Goal: Task Accomplishment & Management: Manage account settings

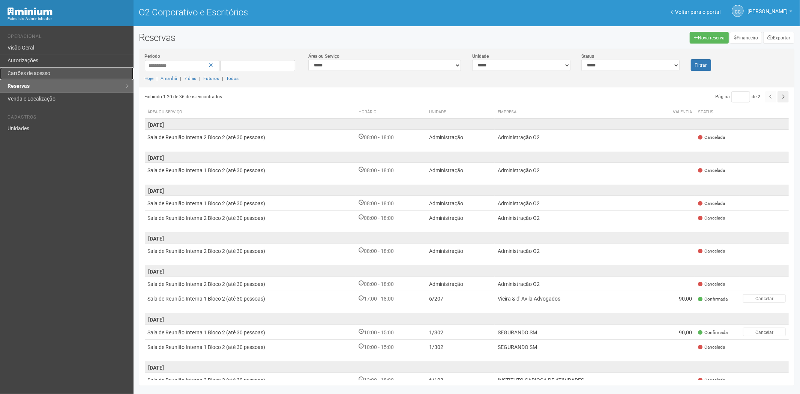
click at [24, 69] on link "Cartões de acesso" at bounding box center [66, 73] width 133 height 13
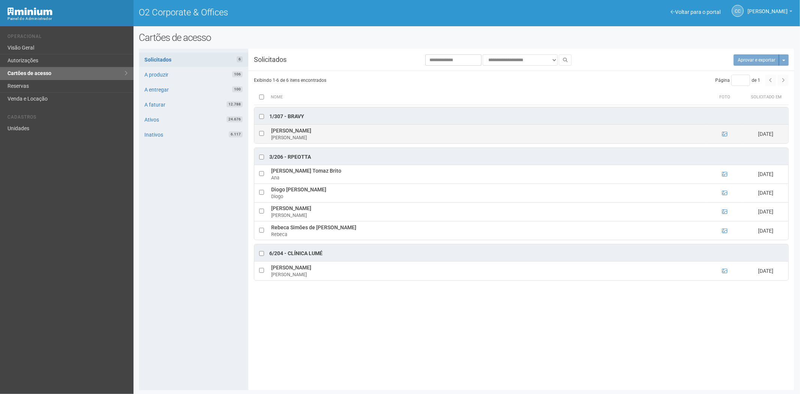
click at [724, 131] on ng-include at bounding box center [724, 134] width 5 height 6
click at [722, 135] on icon at bounding box center [724, 133] width 5 height 5
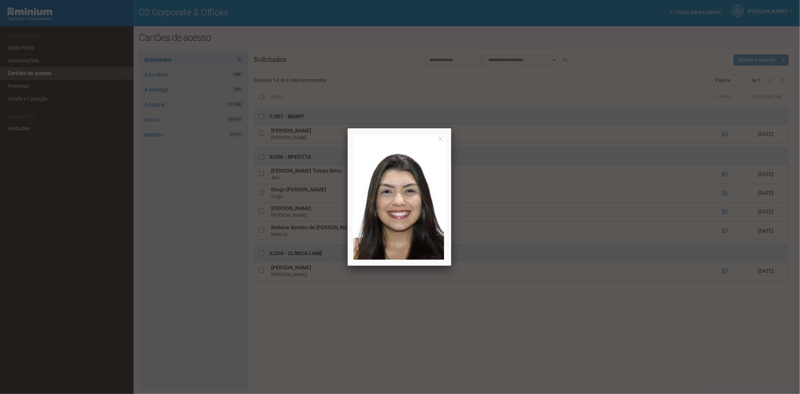
click at [725, 132] on div at bounding box center [400, 197] width 800 height 394
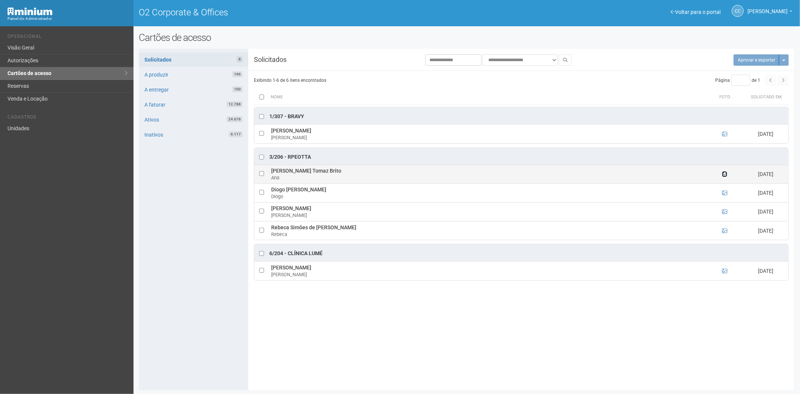
click at [724, 175] on icon at bounding box center [724, 173] width 5 height 5
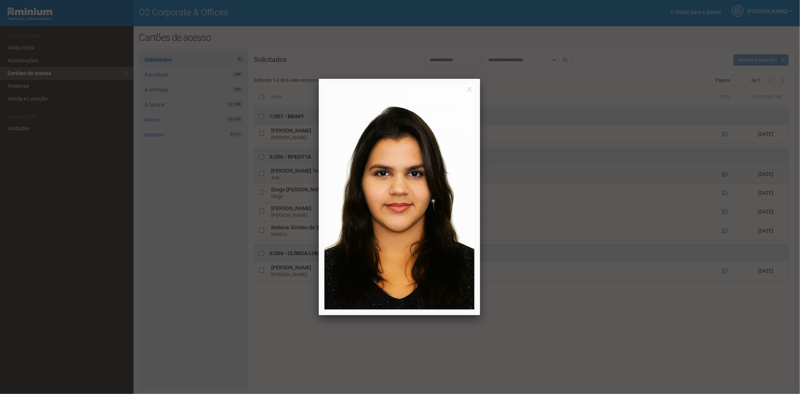
click at [724, 175] on div at bounding box center [400, 197] width 800 height 394
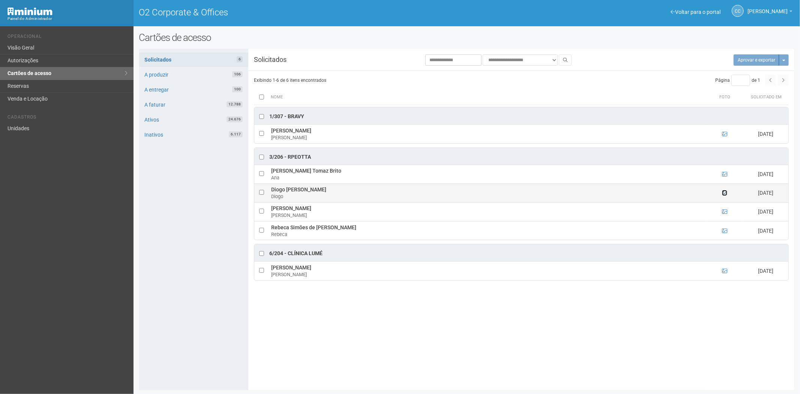
click at [722, 193] on icon at bounding box center [724, 192] width 5 height 5
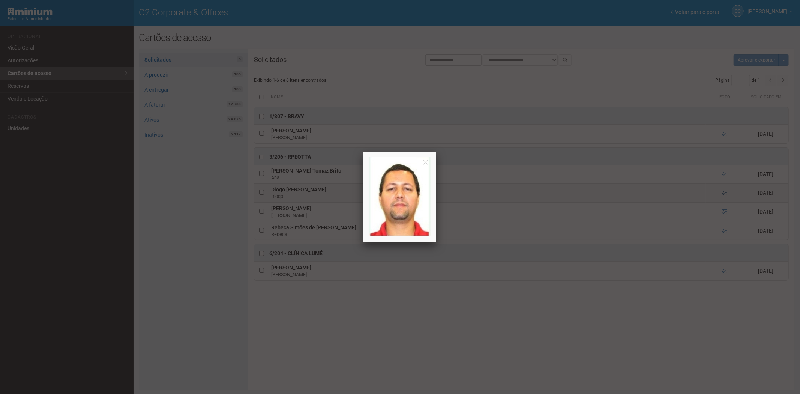
click at [722, 193] on div at bounding box center [400, 197] width 800 height 394
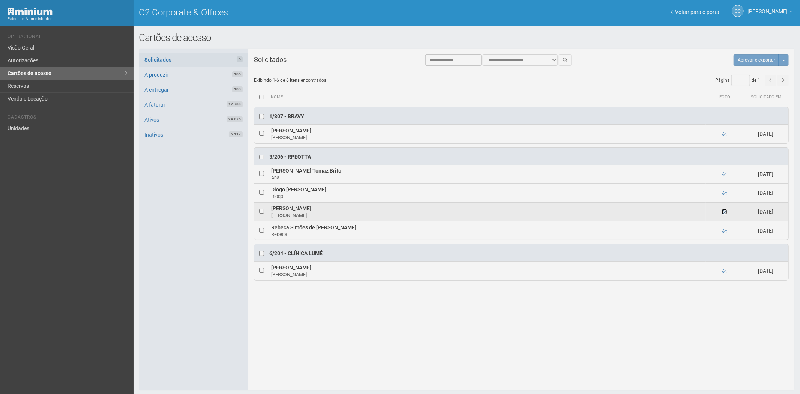
click at [725, 211] on icon at bounding box center [724, 211] width 5 height 5
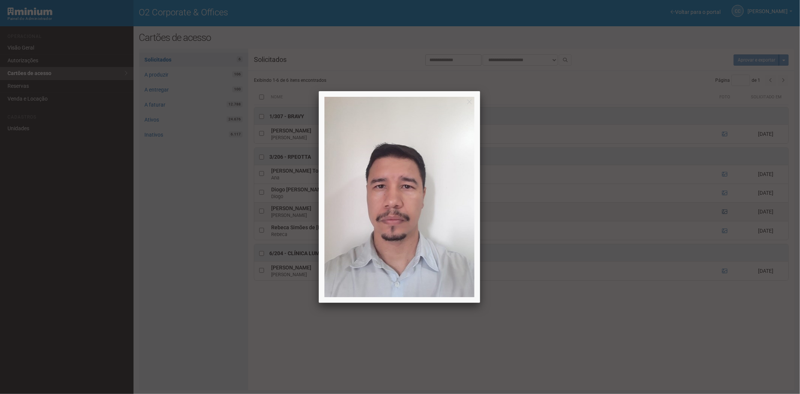
click at [725, 211] on div at bounding box center [400, 197] width 800 height 394
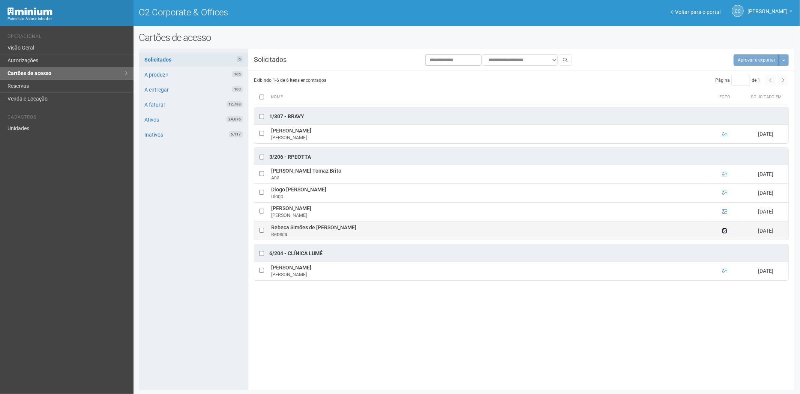
click at [722, 231] on icon at bounding box center [724, 230] width 5 height 5
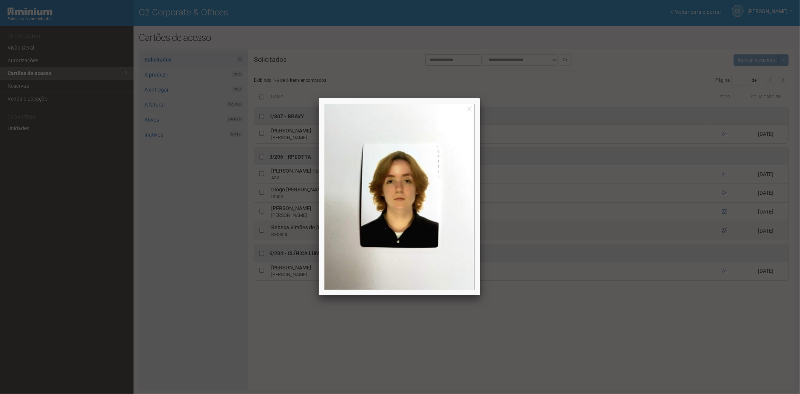
click at [722, 231] on div at bounding box center [400, 197] width 800 height 394
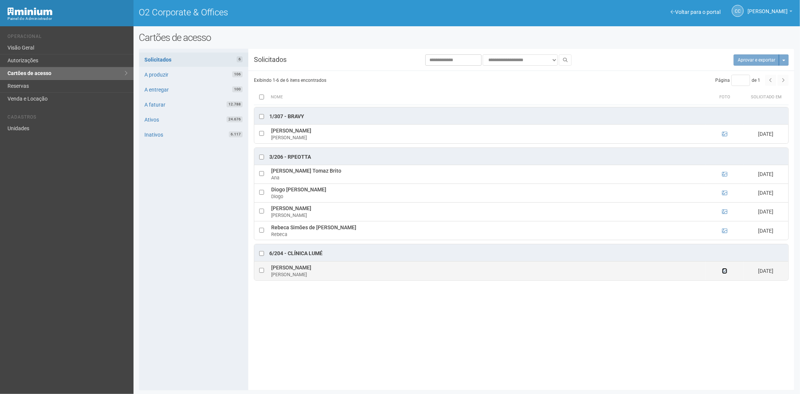
click at [724, 271] on icon at bounding box center [724, 270] width 5 height 5
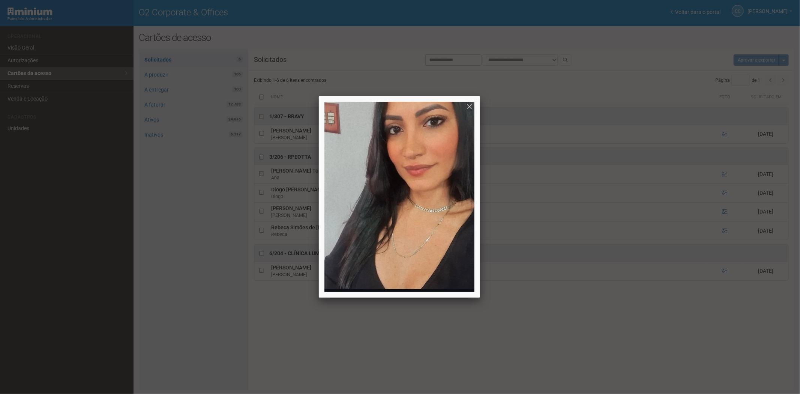
click at [683, 345] on div at bounding box center [400, 197] width 800 height 394
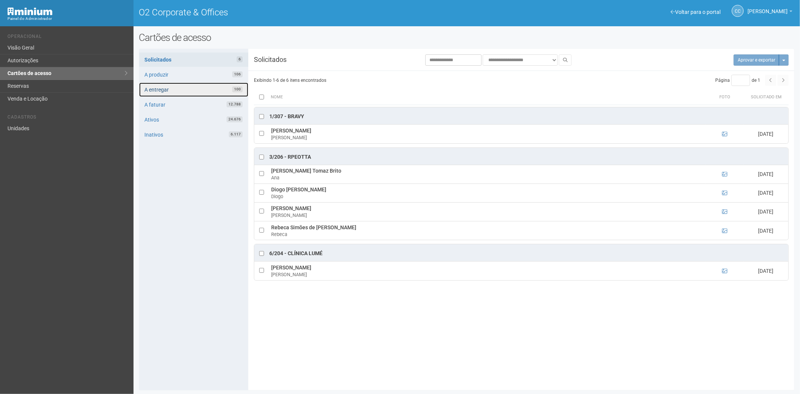
click at [193, 90] on link "A entregar 100" at bounding box center [193, 89] width 109 height 14
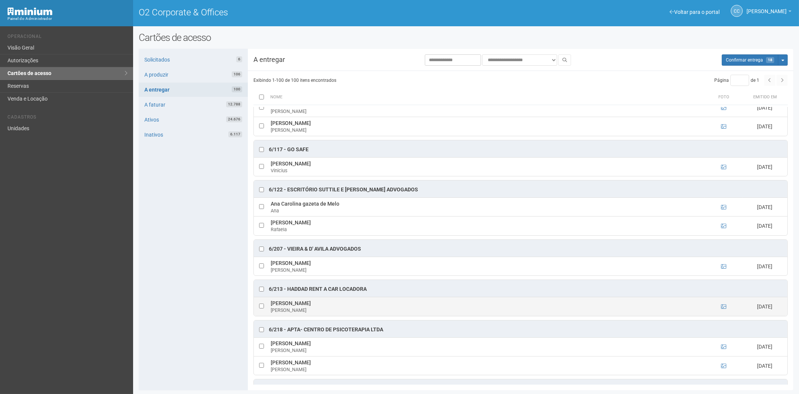
scroll to position [1583, 0]
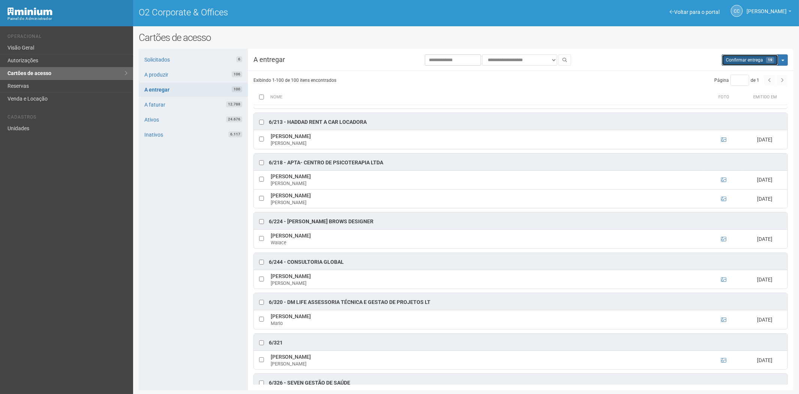
click at [744, 61] on span "Confirmar entrega" at bounding box center [744, 59] width 37 height 5
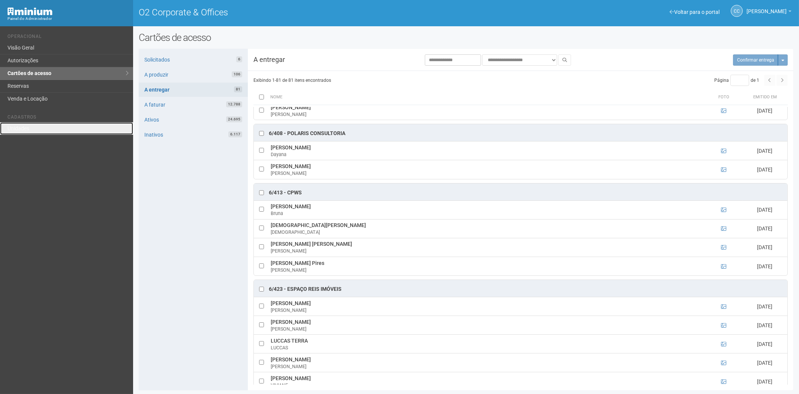
drag, startPoint x: 22, startPoint y: 124, endPoint x: 75, endPoint y: 110, distance: 54.2
click at [22, 124] on link "Unidades" at bounding box center [66, 128] width 133 height 12
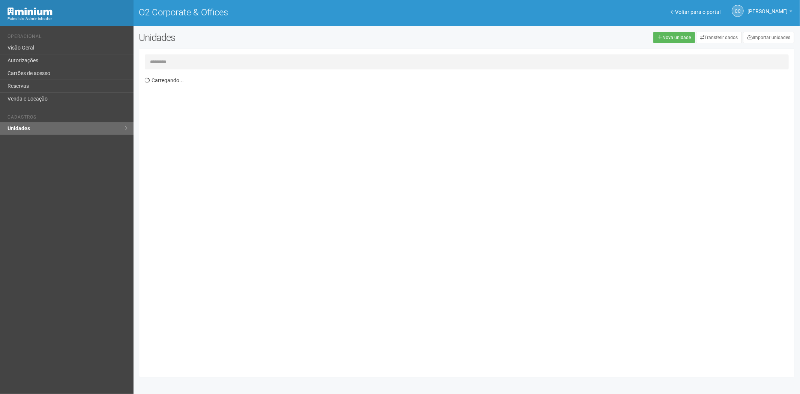
click at [154, 57] on input "text" at bounding box center [467, 61] width 644 height 15
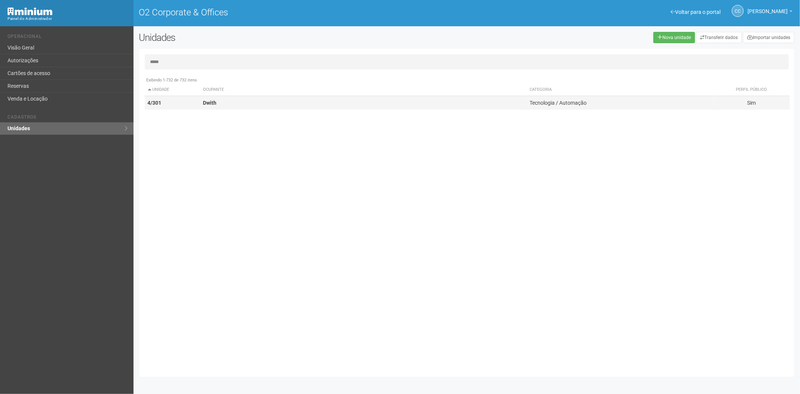
type input "*****"
click at [237, 109] on td "Dwith" at bounding box center [363, 103] width 327 height 14
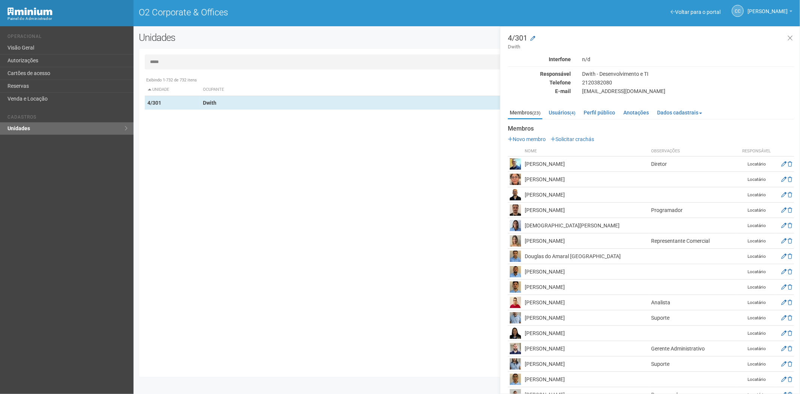
drag, startPoint x: 576, startPoint y: 162, endPoint x: 526, endPoint y: 166, distance: 50.4
click at [521, 166] on tr "Alex Silva dos Santos Diretor Locatário" at bounding box center [651, 163] width 286 height 15
copy tr "Alex Silva dos Santos"
drag, startPoint x: 402, startPoint y: 351, endPoint x: 427, endPoint y: 354, distance: 24.6
click at [402, 351] on div "Exibindo 1-732 de 732 itens Unidade Ocupante Categoria Perfil público 1/101 FAR…" at bounding box center [470, 222] width 650 height 298
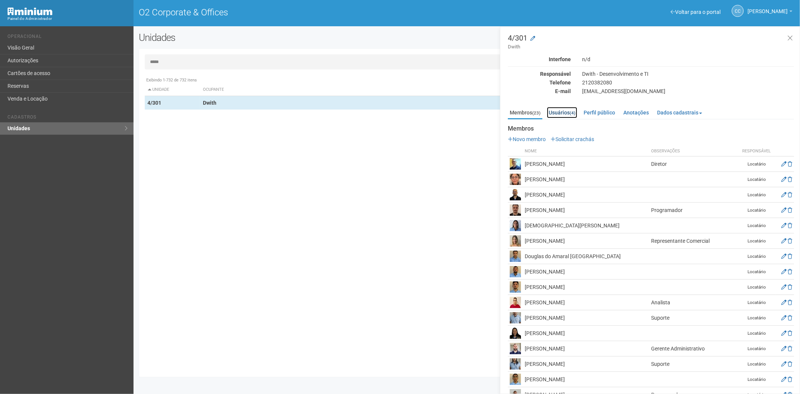
click at [561, 109] on link "Usuários (4)" at bounding box center [562, 112] width 30 height 11
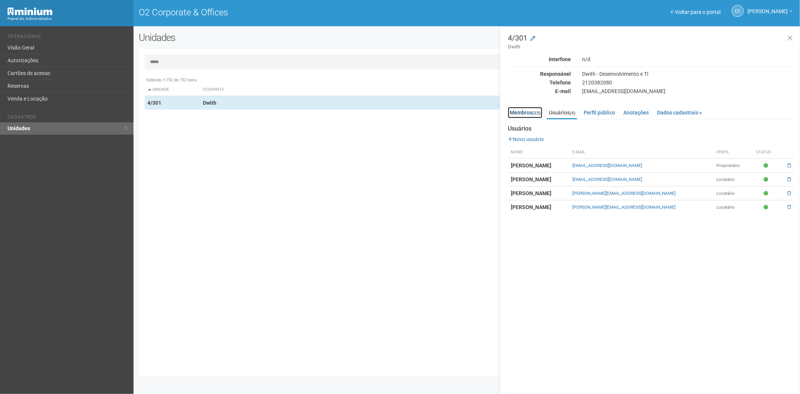
click at [527, 111] on link "Membros (23)" at bounding box center [525, 112] width 34 height 11
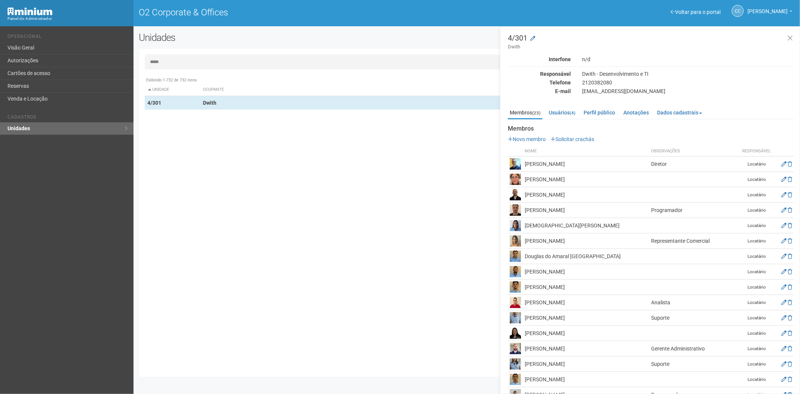
click at [384, 264] on div "Exibindo 1-732 de 732 itens Unidade Ocupante Categoria Perfil público 1/101 FAR…" at bounding box center [470, 222] width 650 height 298
click at [576, 139] on link "Solicitar crachás" at bounding box center [571, 139] width 43 height 6
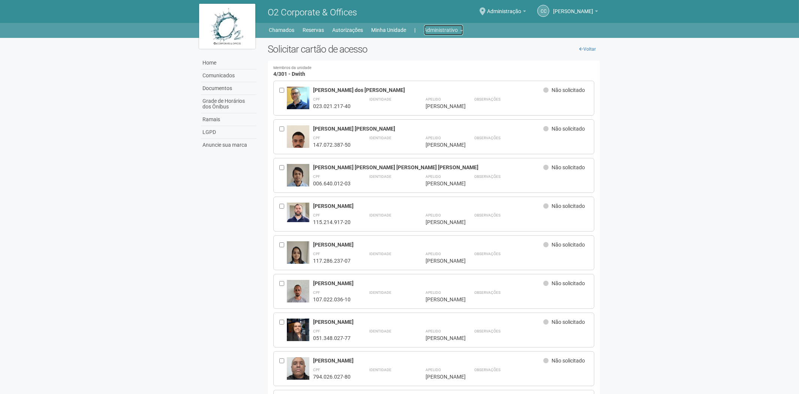
click at [442, 30] on link "Administrativo" at bounding box center [443, 30] width 39 height 10
click at [415, 58] on link "Cartões de acesso" at bounding box center [433, 58] width 64 height 13
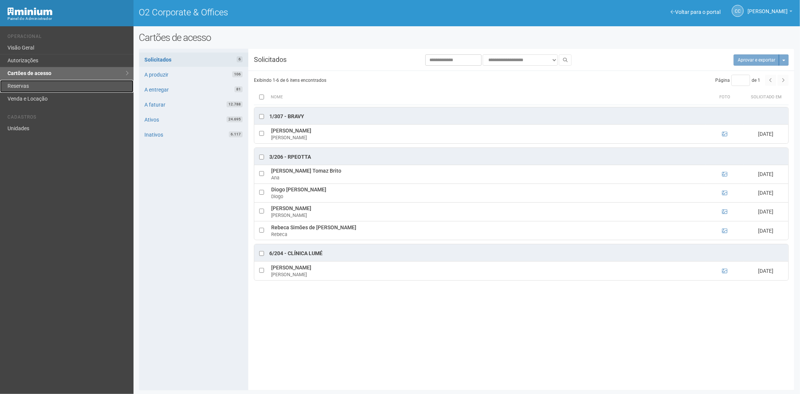
click at [42, 82] on link "Reservas" at bounding box center [66, 86] width 133 height 13
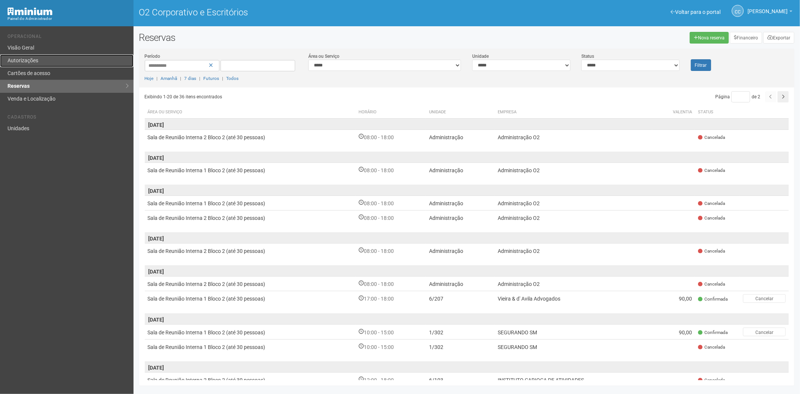
click at [30, 59] on font "Autorizações" at bounding box center [22, 60] width 31 height 6
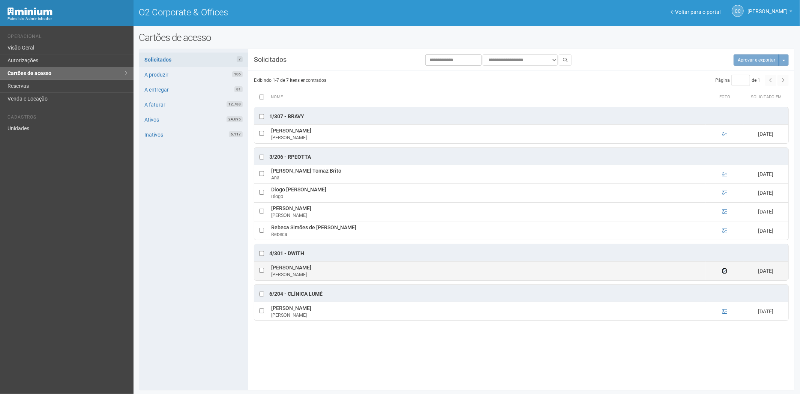
click at [725, 271] on icon at bounding box center [724, 270] width 5 height 5
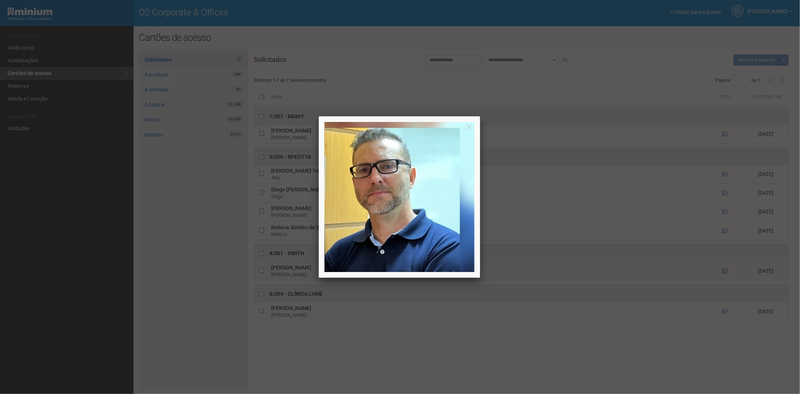
click at [725, 271] on div at bounding box center [400, 197] width 800 height 394
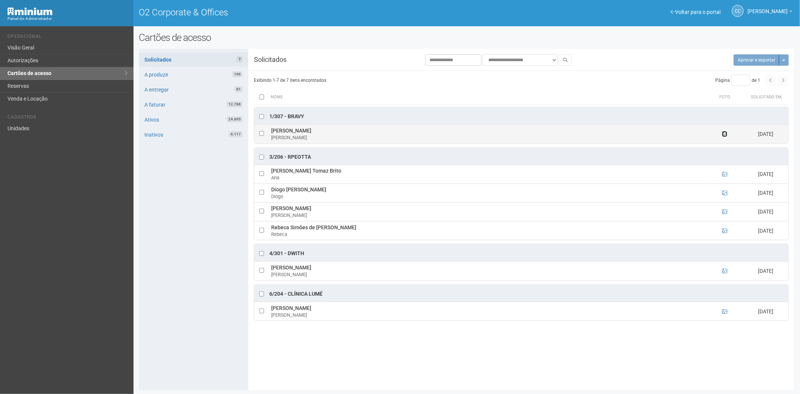
click at [724, 135] on icon at bounding box center [724, 133] width 5 height 5
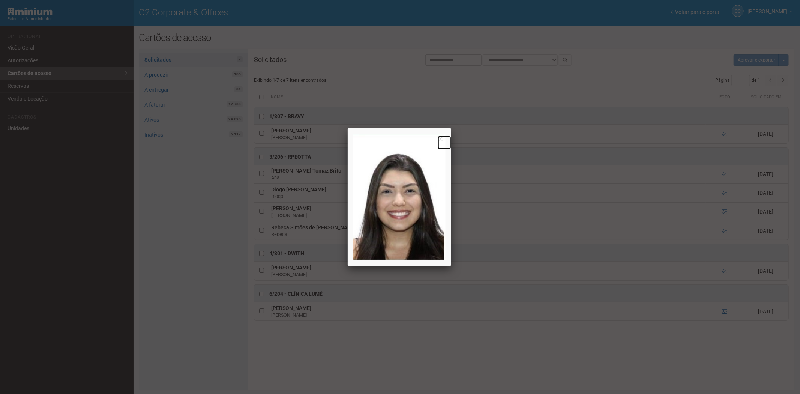
click at [440, 140] on link at bounding box center [443, 142] width 13 height 13
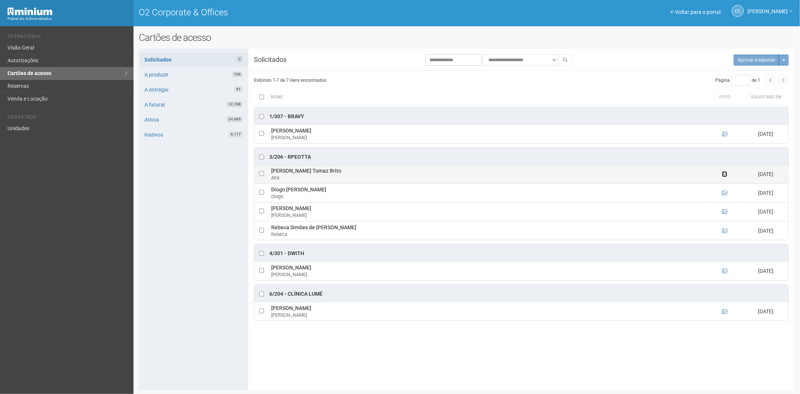
click at [725, 176] on icon at bounding box center [724, 173] width 5 height 5
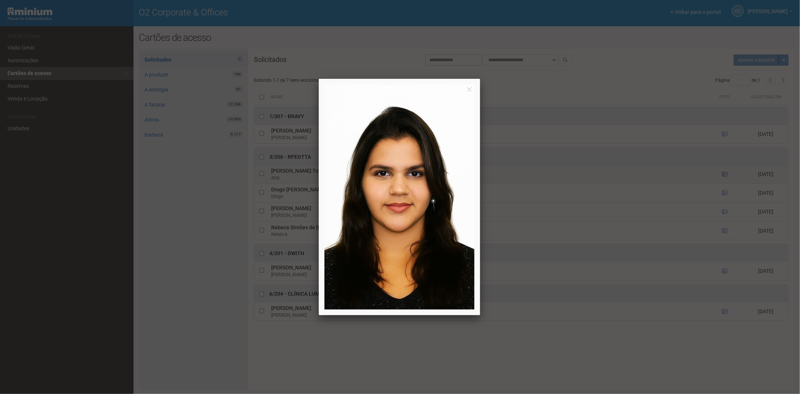
click at [725, 176] on div at bounding box center [400, 197] width 800 height 394
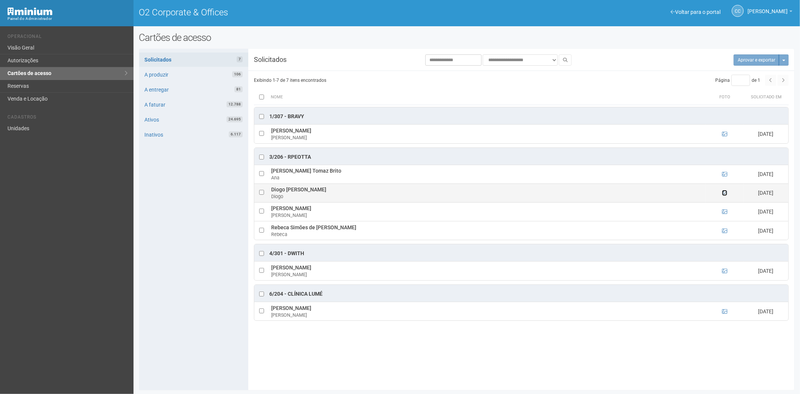
click at [722, 195] on icon at bounding box center [724, 192] width 5 height 5
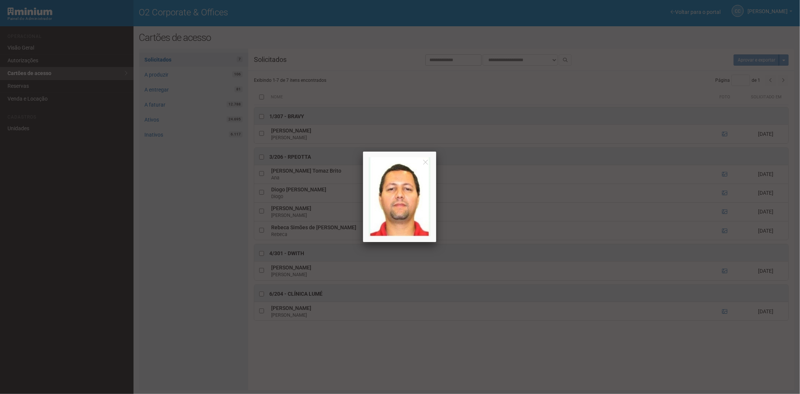
click at [722, 196] on div at bounding box center [400, 197] width 800 height 394
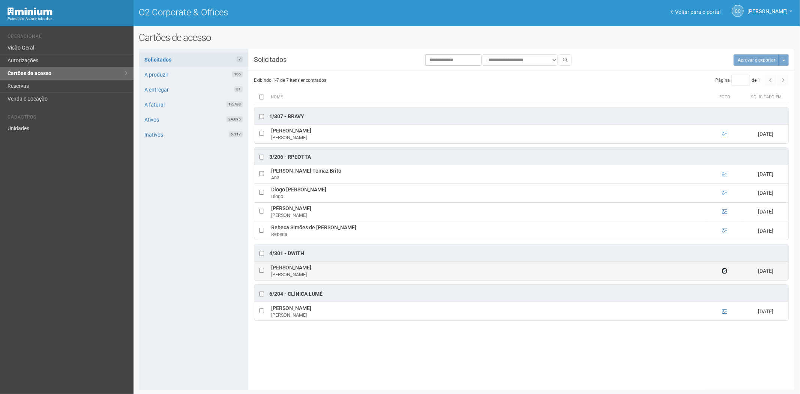
click at [724, 273] on icon at bounding box center [724, 270] width 5 height 5
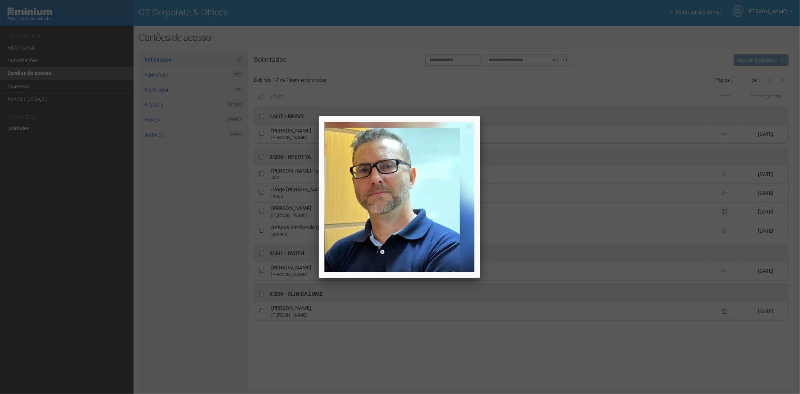
click at [724, 273] on div at bounding box center [400, 197] width 800 height 394
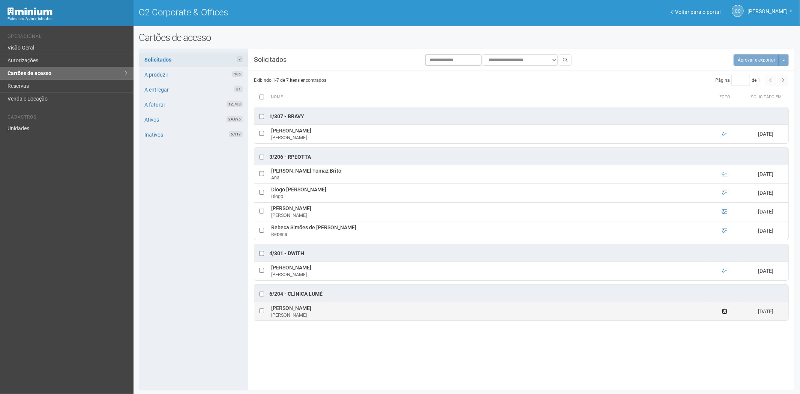
click at [724, 311] on icon at bounding box center [724, 311] width 5 height 5
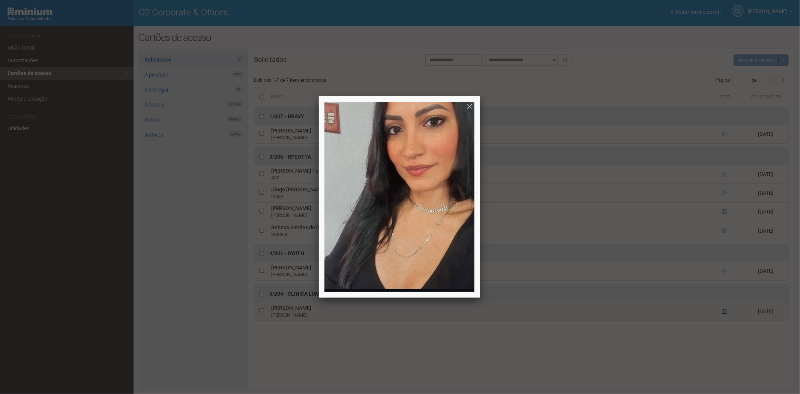
click at [724, 311] on div at bounding box center [400, 197] width 800 height 394
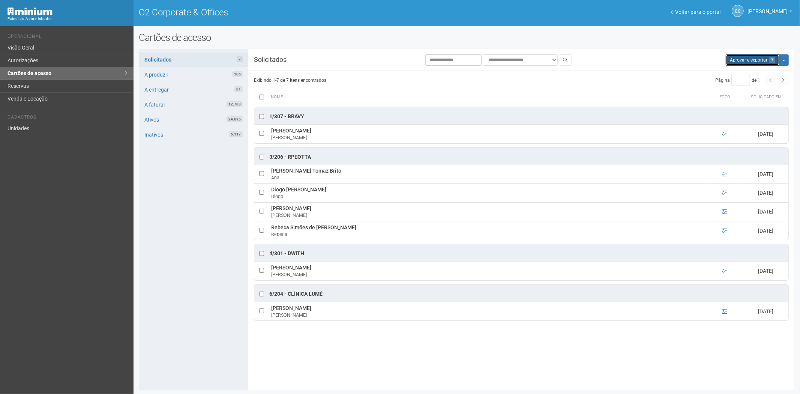
drag, startPoint x: 736, startPoint y: 54, endPoint x: 431, endPoint y: 39, distance: 305.2
click at [736, 55] on button "Aprovar e exportar 7" at bounding box center [752, 59] width 54 height 11
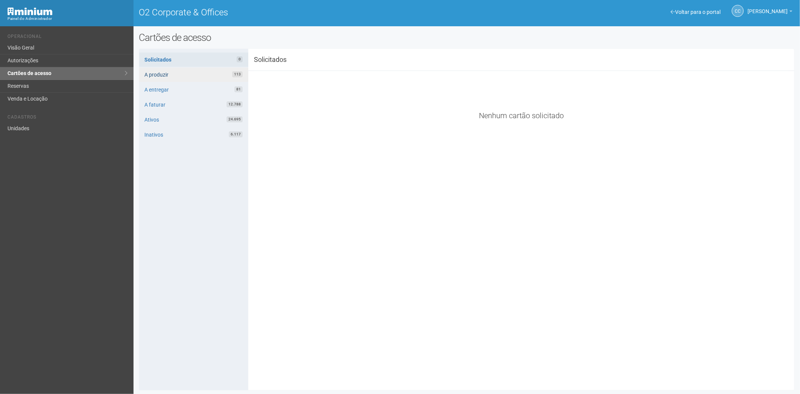
drag, startPoint x: 287, startPoint y: 224, endPoint x: 235, endPoint y: 72, distance: 161.0
click at [287, 224] on div "**********" at bounding box center [466, 219] width 655 height 330
click at [336, 208] on div "**********" at bounding box center [466, 219] width 655 height 330
click at [21, 90] on link "Reservas" at bounding box center [66, 86] width 133 height 13
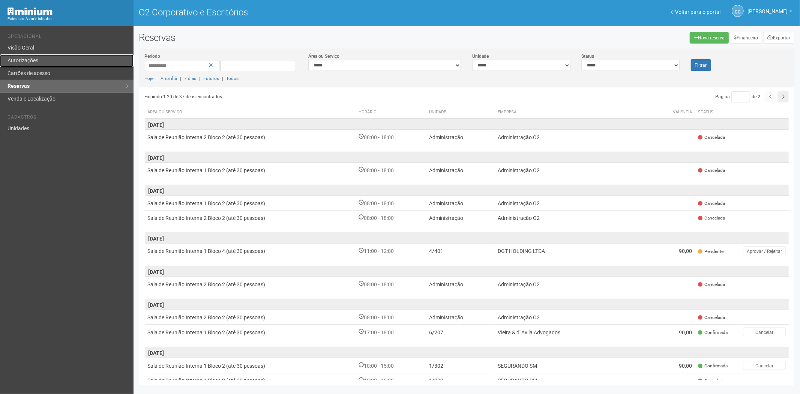
click at [37, 66] on link "Autorizações" at bounding box center [66, 60] width 133 height 13
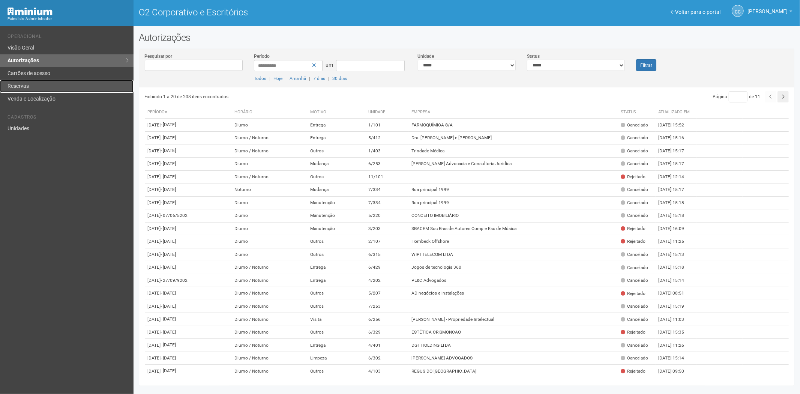
click at [42, 83] on link "Reservas" at bounding box center [66, 86] width 133 height 13
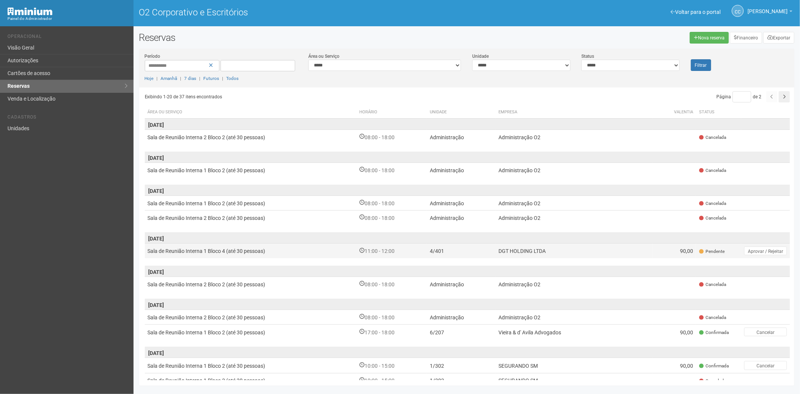
click at [524, 247] on font "DGT HOLDING LTDA" at bounding box center [521, 250] width 47 height 6
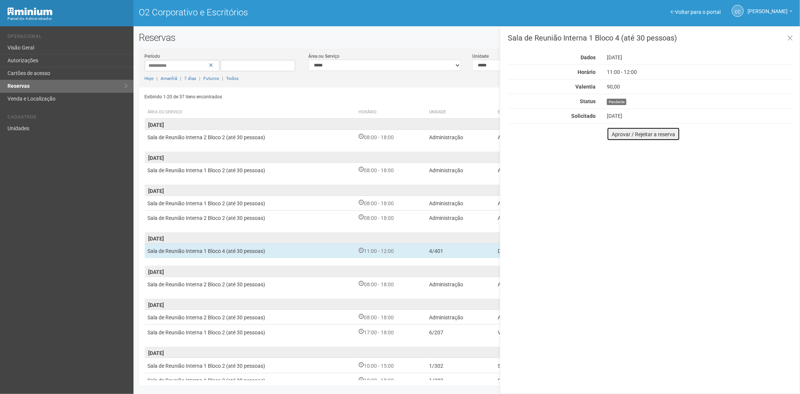
click at [647, 132] on font "Aprovar / Rejeitar a reserva" at bounding box center [642, 134] width 63 height 6
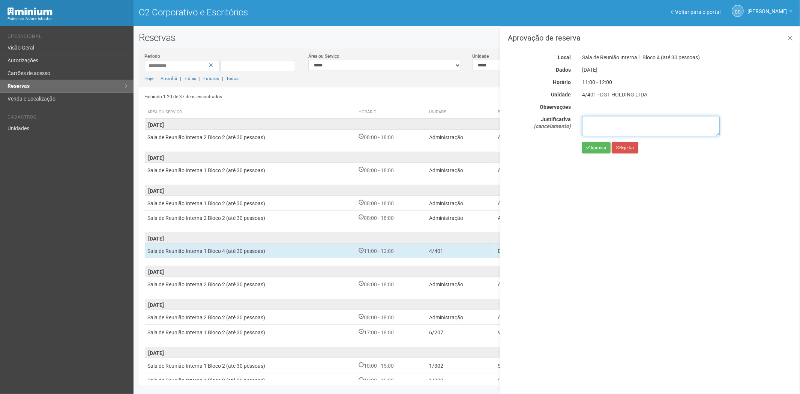
click at [604, 130] on textarea at bounding box center [651, 126] width 138 height 20
paste textarea "**********"
type textarea "**********"
click at [632, 145] on font "Rejeitar" at bounding box center [626, 147] width 15 height 5
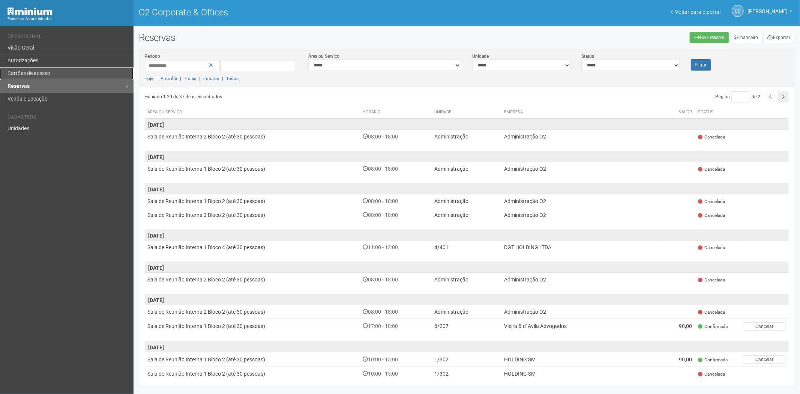
drag, startPoint x: 37, startPoint y: 75, endPoint x: 55, endPoint y: 70, distance: 19.0
click at [37, 75] on link "Cartões de acesso" at bounding box center [66, 73] width 133 height 13
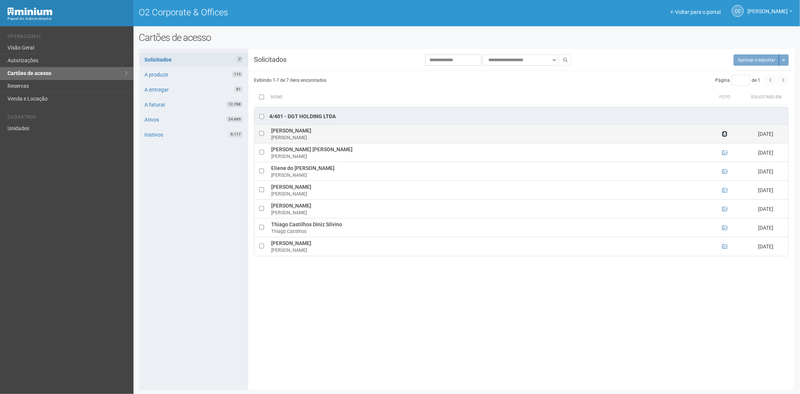
click at [724, 134] on icon at bounding box center [724, 133] width 5 height 5
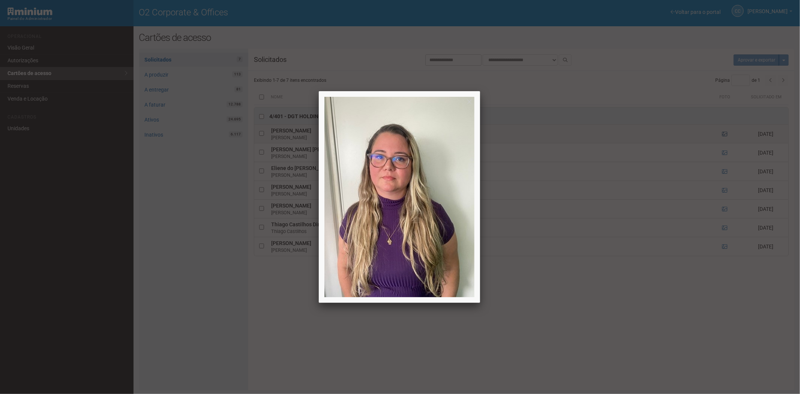
click at [724, 134] on div at bounding box center [400, 197] width 800 height 394
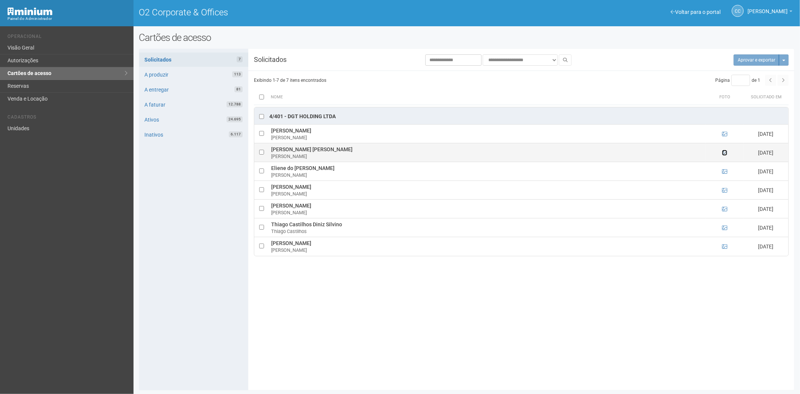
click at [723, 154] on icon at bounding box center [724, 152] width 5 height 5
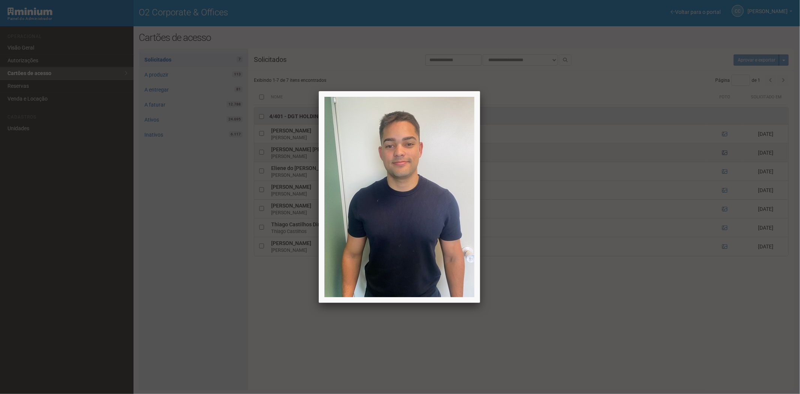
click at [723, 154] on div at bounding box center [400, 197] width 800 height 394
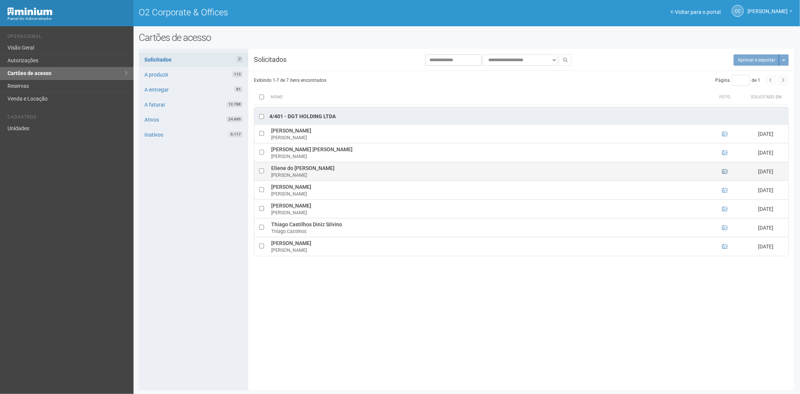
drag, startPoint x: 725, startPoint y: 177, endPoint x: 724, endPoint y: 173, distance: 3.8
click at [724, 175] on td at bounding box center [724, 171] width 37 height 19
click at [724, 172] on icon at bounding box center [724, 171] width 5 height 5
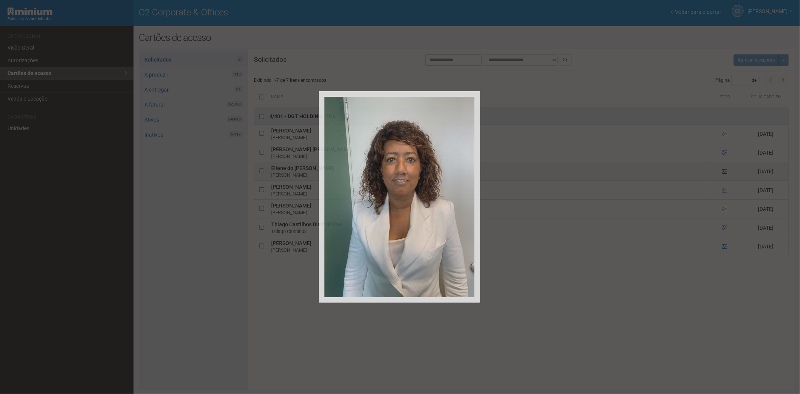
click at [724, 172] on div at bounding box center [400, 197] width 800 height 394
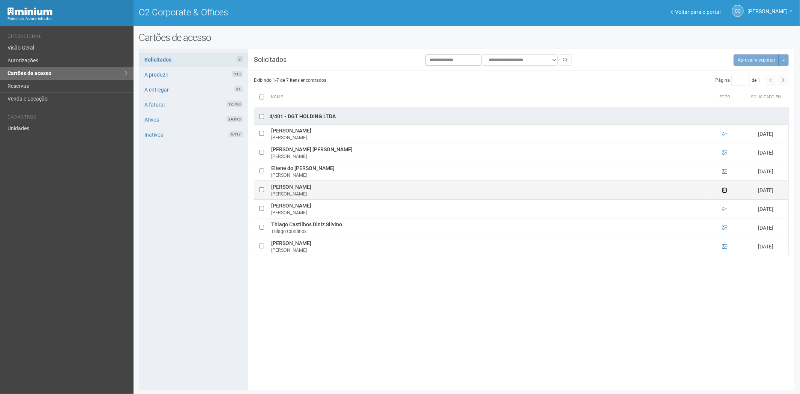
click at [725, 193] on icon at bounding box center [724, 189] width 5 height 5
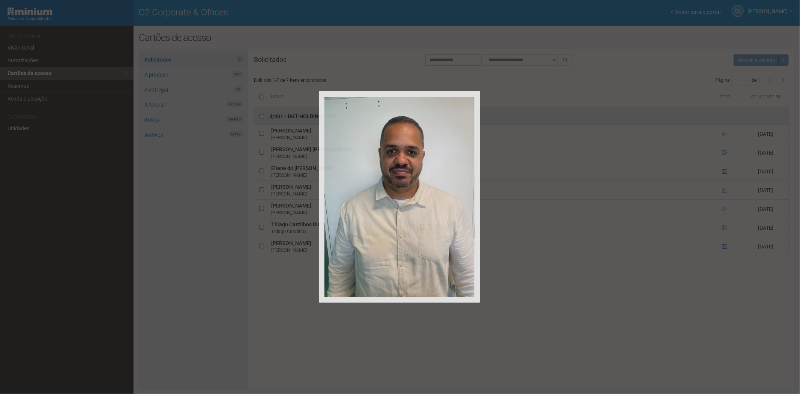
click at [724, 190] on div at bounding box center [400, 197] width 800 height 394
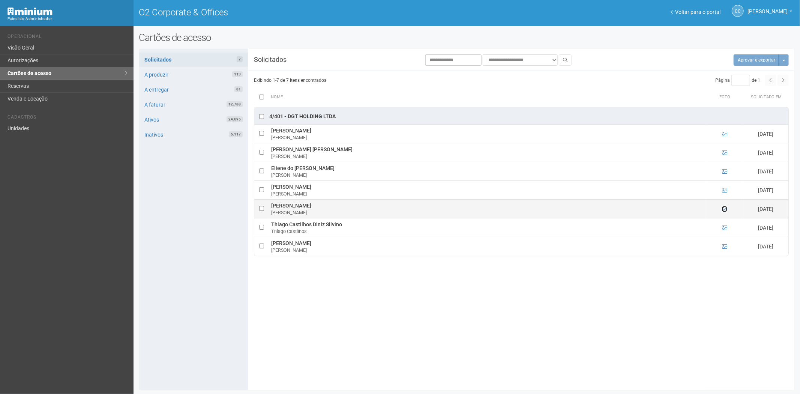
click at [723, 211] on icon at bounding box center [724, 208] width 5 height 5
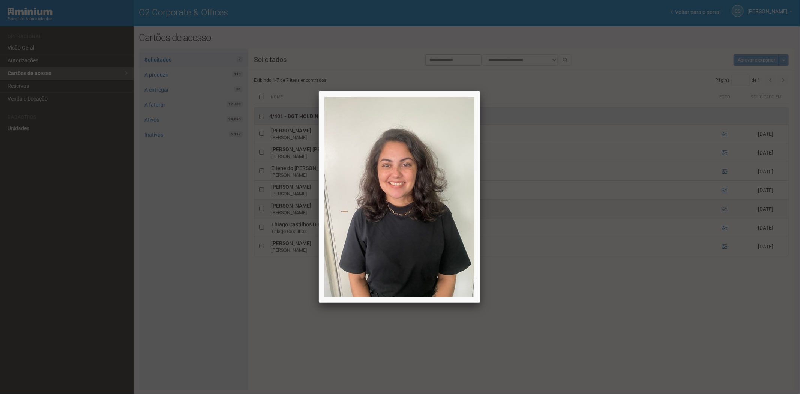
click at [723, 211] on div at bounding box center [400, 197] width 800 height 394
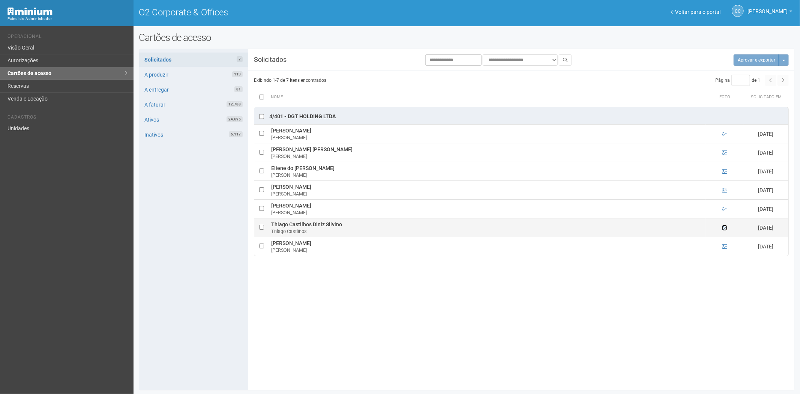
click at [724, 229] on icon at bounding box center [724, 227] width 5 height 5
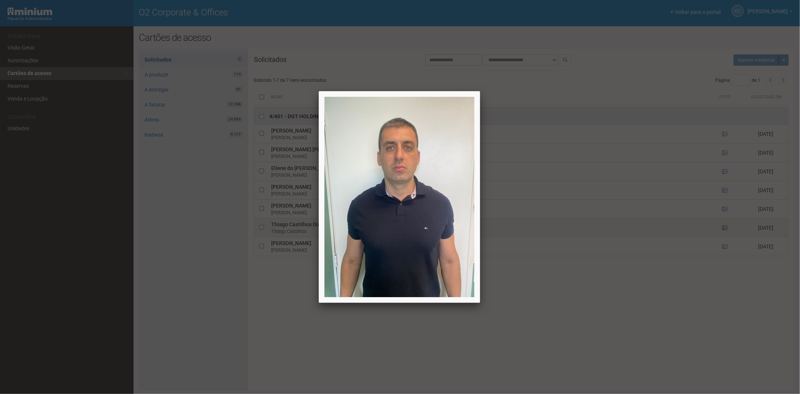
click at [724, 229] on div at bounding box center [400, 197] width 800 height 394
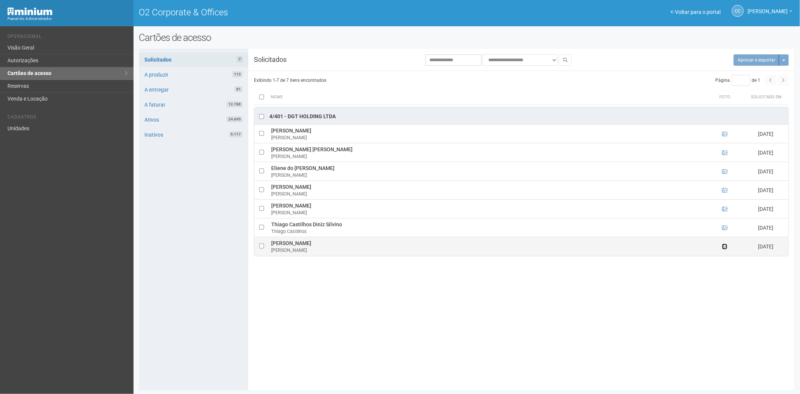
click at [725, 249] on icon at bounding box center [724, 246] width 5 height 5
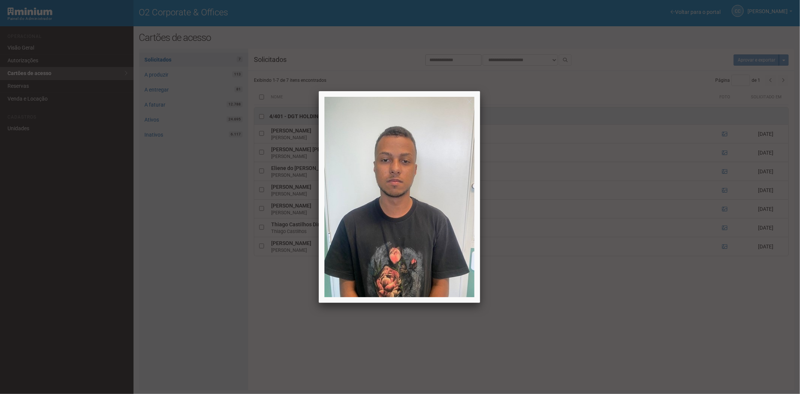
click at [641, 348] on div at bounding box center [400, 197] width 800 height 394
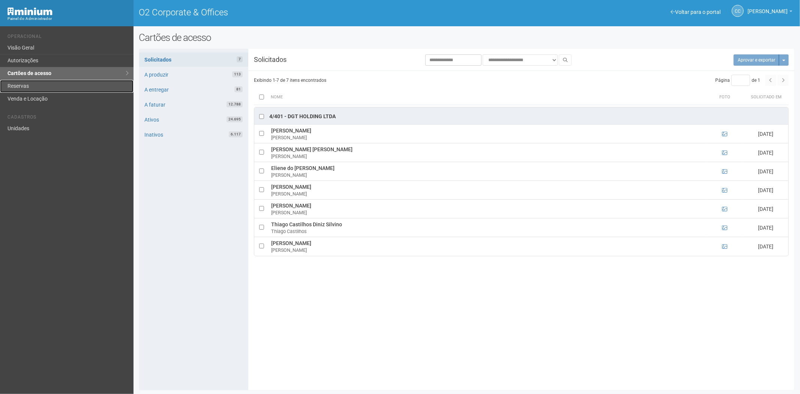
click at [28, 83] on link "Reservas" at bounding box center [66, 86] width 133 height 13
